Goal: Information Seeking & Learning: Learn about a topic

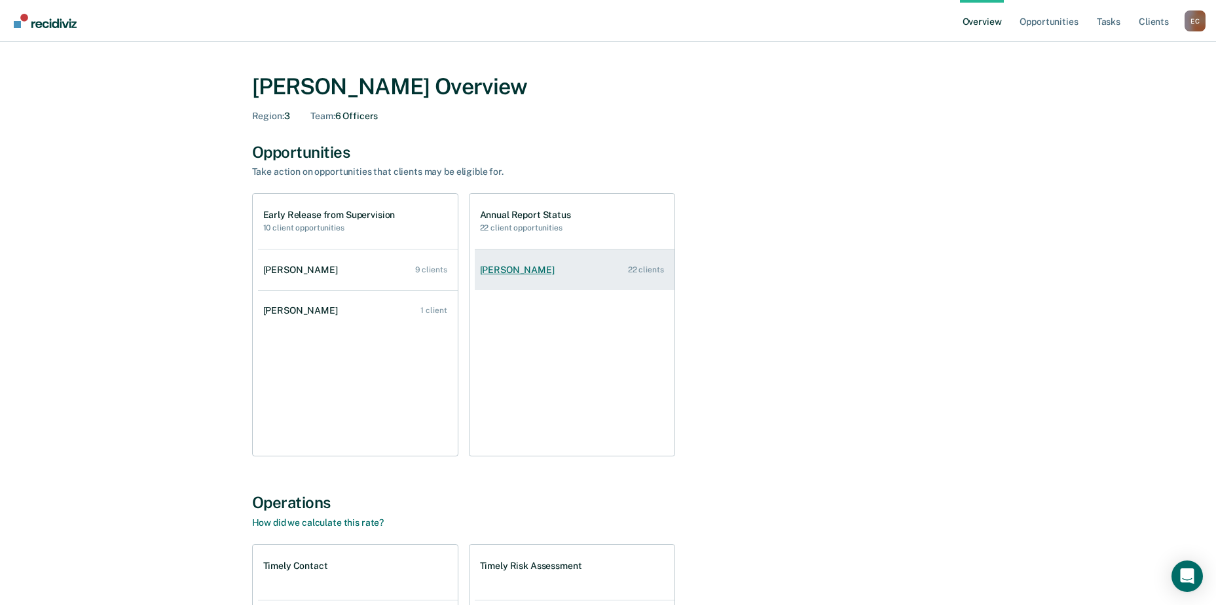
click at [532, 270] on div "[PERSON_NAME]" at bounding box center [520, 269] width 80 height 11
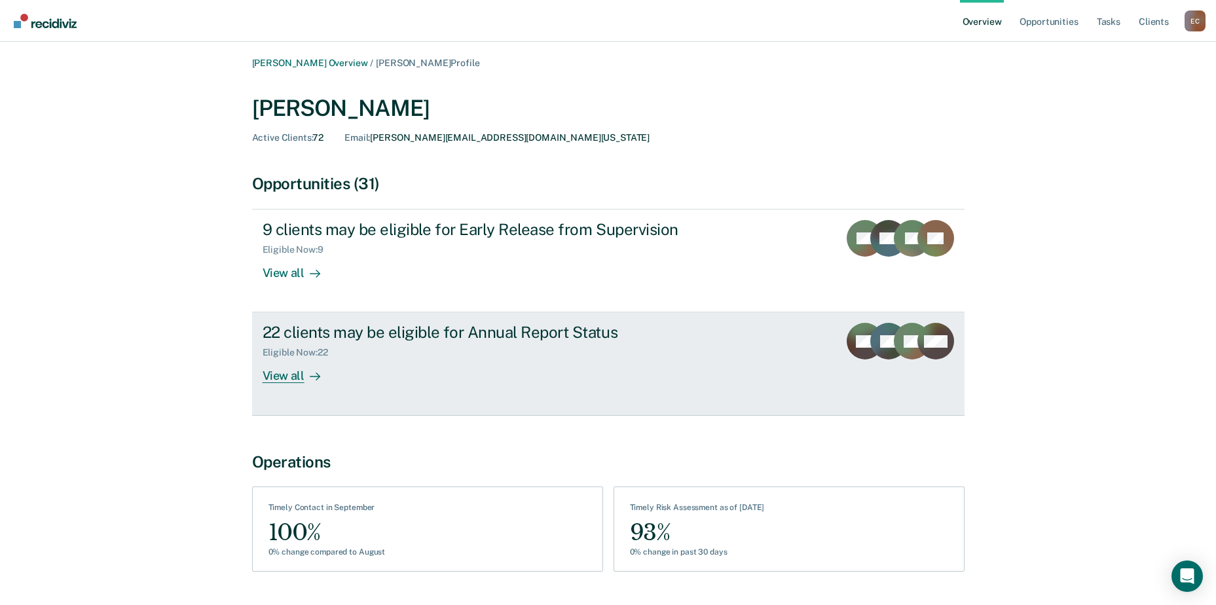
click at [315, 378] on icon at bounding box center [315, 376] width 10 height 10
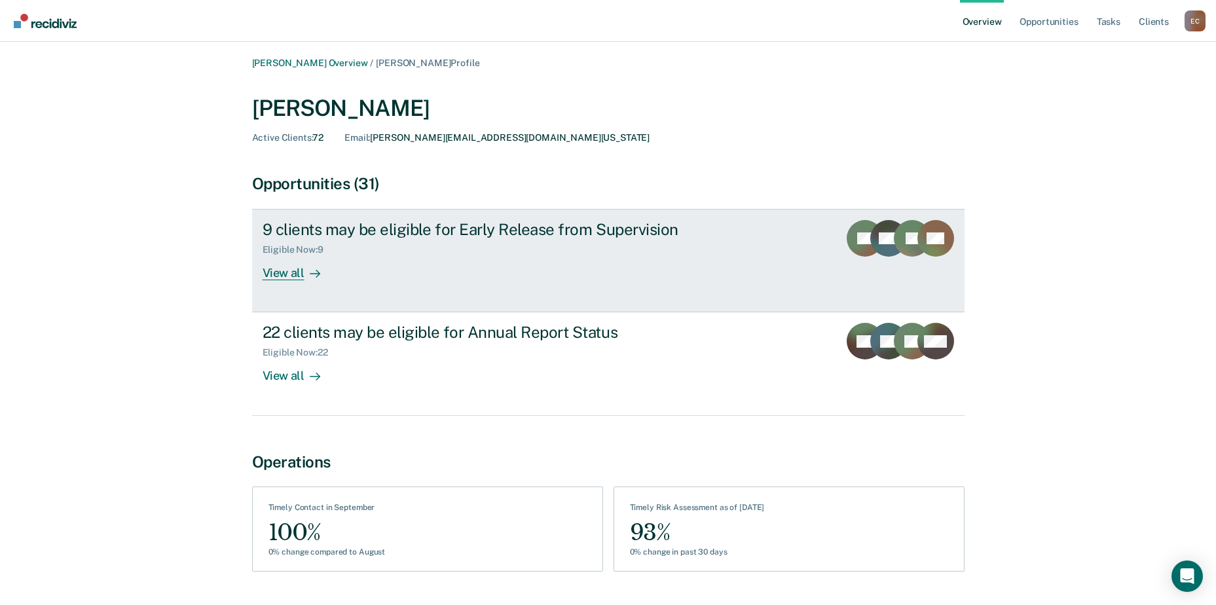
click at [280, 277] on div "View all" at bounding box center [299, 268] width 73 height 26
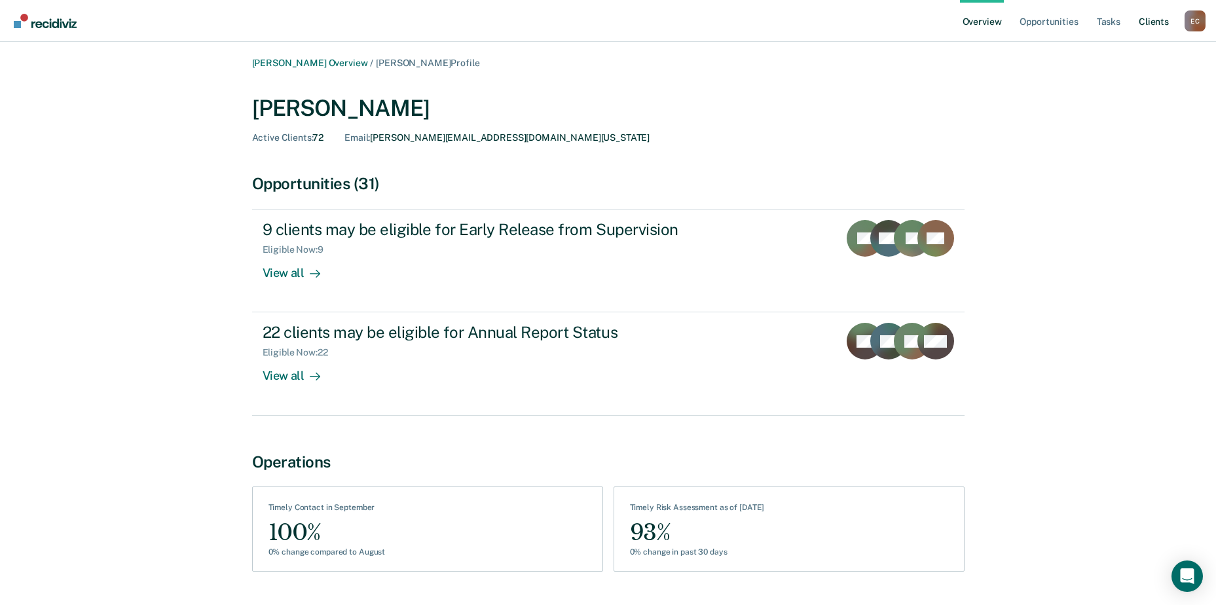
click at [1155, 20] on link "Client s" at bounding box center [1153, 21] width 35 height 42
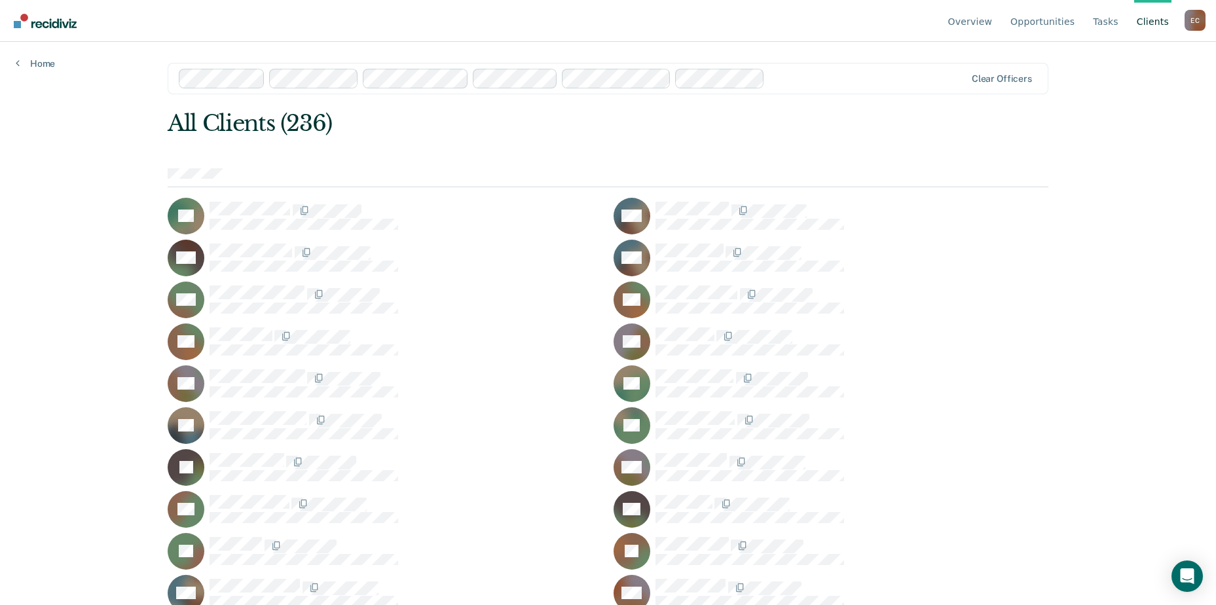
click at [1189, 18] on div "E C" at bounding box center [1194, 20] width 21 height 21
click at [1192, 18] on div "E C" at bounding box center [1194, 20] width 21 height 21
click at [987, 14] on link "Overview" at bounding box center [970, 21] width 50 height 42
